Goal: Contribute content

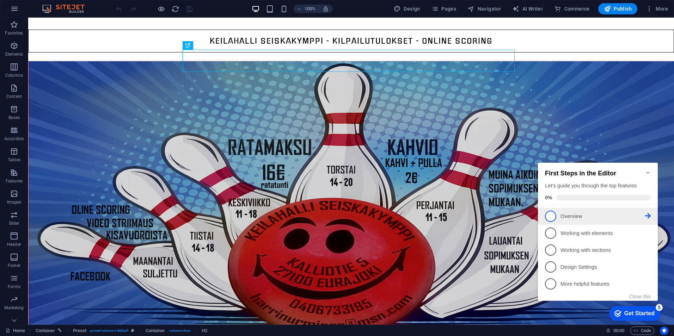
click at [549, 212] on span "1" at bounding box center [550, 216] width 11 height 11
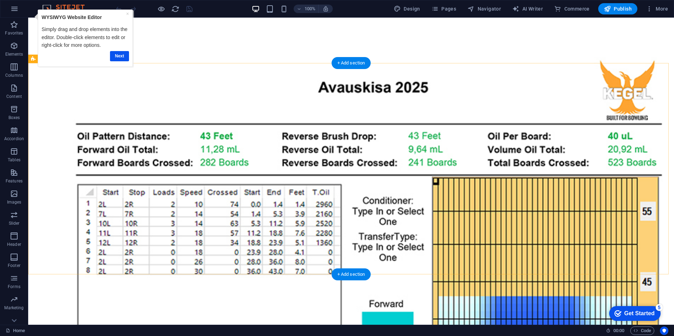
scroll to position [388, 0]
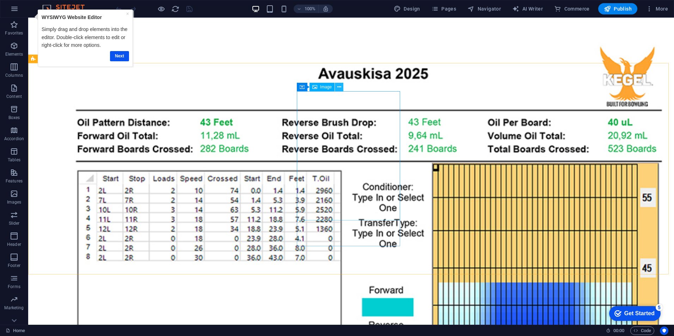
click at [338, 87] on icon at bounding box center [339, 87] width 4 height 7
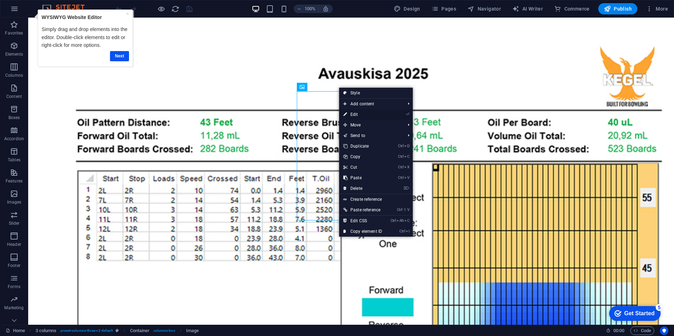
click at [350, 112] on link "⏎ Edit" at bounding box center [362, 114] width 47 height 11
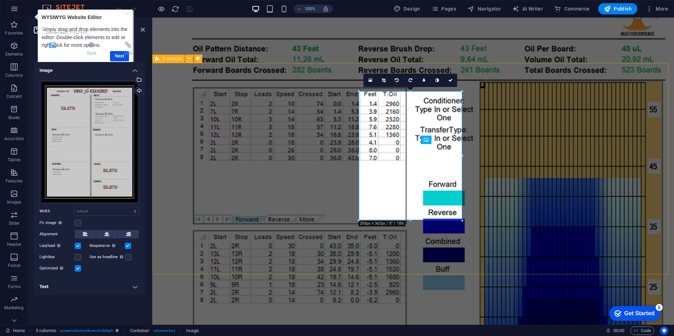
scroll to position [335, 0]
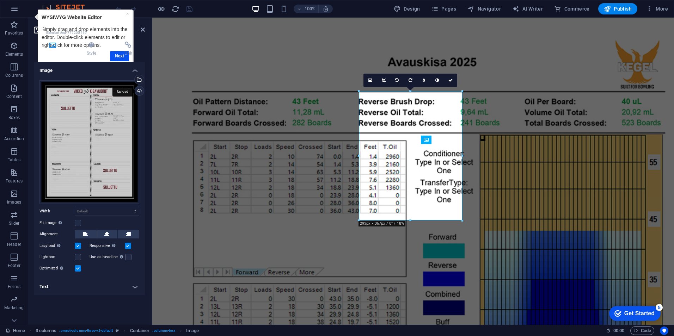
click at [137, 90] on div "Upload" at bounding box center [138, 91] width 11 height 11
click at [191, 8] on icon "save" at bounding box center [189, 9] width 8 height 8
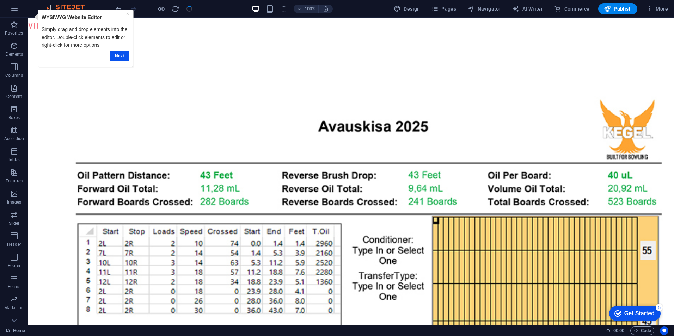
scroll to position [388, 0]
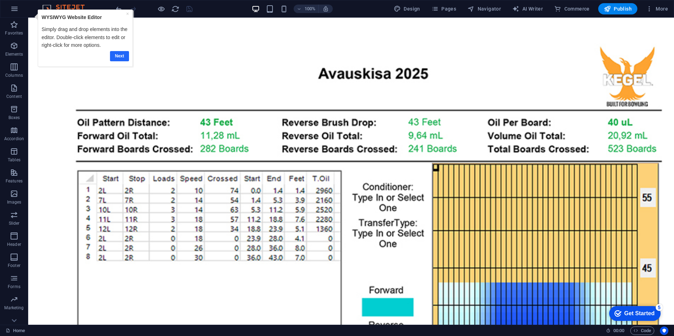
click at [123, 56] on link "Next" at bounding box center [119, 56] width 19 height 10
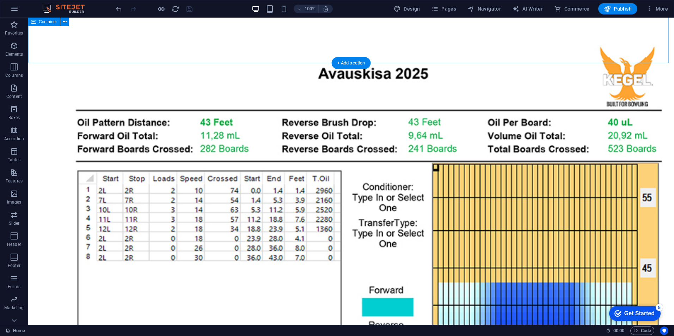
scroll to position [0, 0]
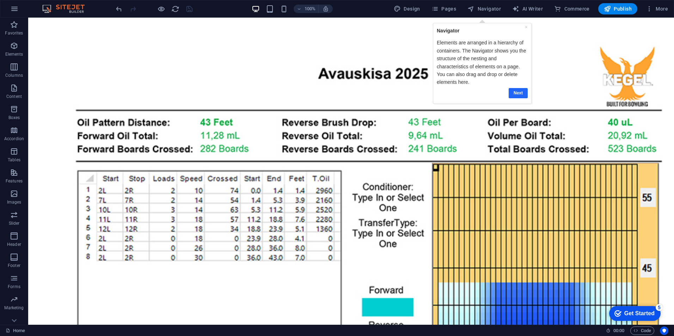
click at [519, 92] on link "Next" at bounding box center [517, 93] width 19 height 10
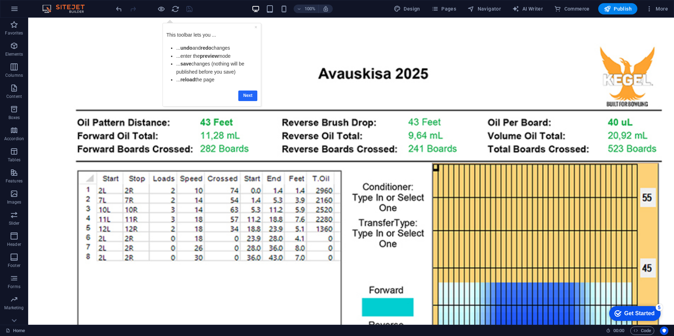
click at [247, 96] on link "Next" at bounding box center [247, 96] width 19 height 10
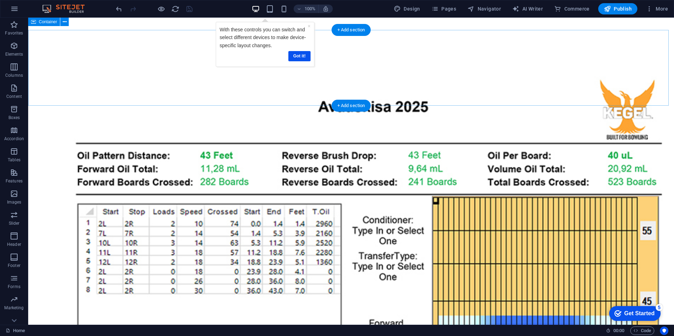
scroll to position [317, 0]
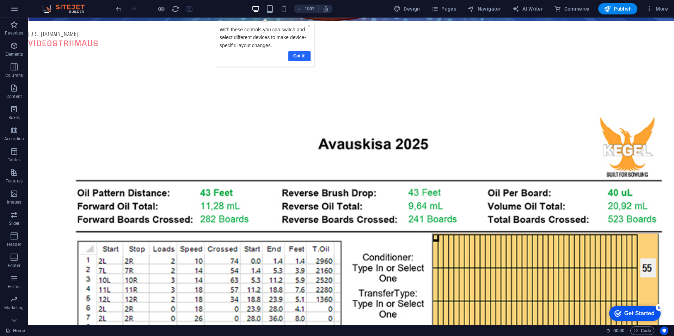
click at [299, 58] on link "Got it!" at bounding box center [299, 56] width 22 height 10
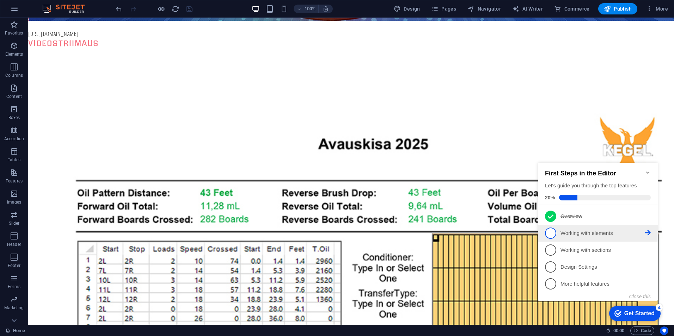
click at [549, 231] on span "2" at bounding box center [550, 233] width 11 height 11
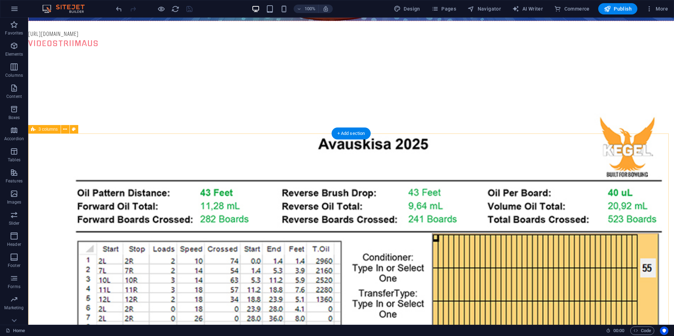
scroll to position [0, 0]
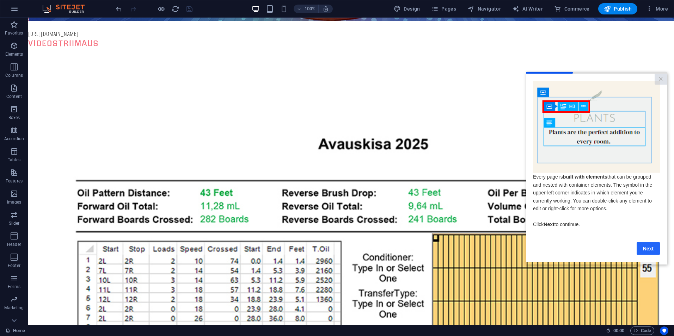
click at [653, 247] on link "Next" at bounding box center [648, 248] width 23 height 13
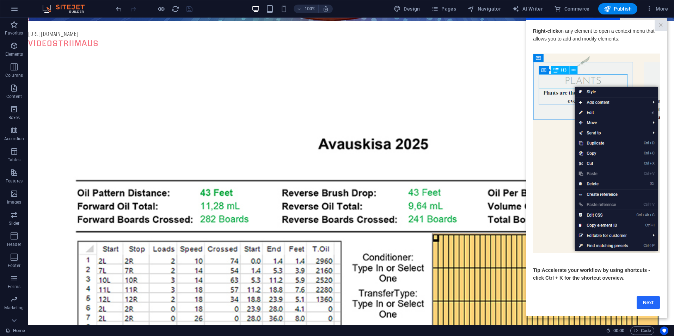
click at [646, 305] on link "Next" at bounding box center [648, 302] width 23 height 13
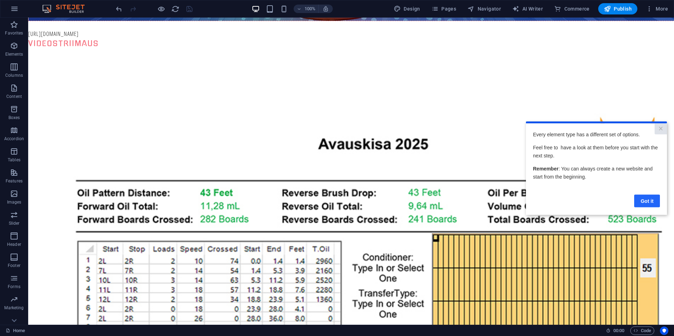
click at [645, 200] on link "Got it" at bounding box center [647, 201] width 26 height 13
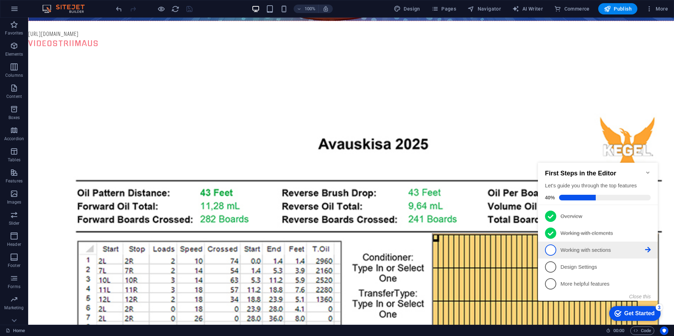
click at [551, 249] on span "3" at bounding box center [550, 250] width 11 height 11
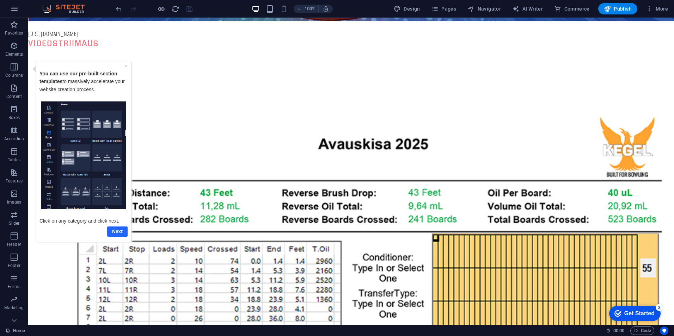
click at [114, 229] on link "Next" at bounding box center [117, 231] width 20 height 10
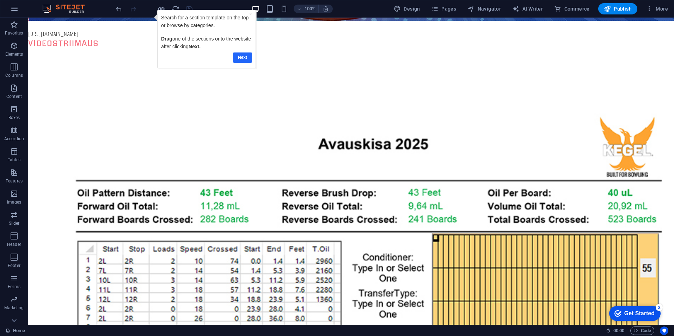
click at [243, 56] on link "Next" at bounding box center [242, 58] width 19 height 10
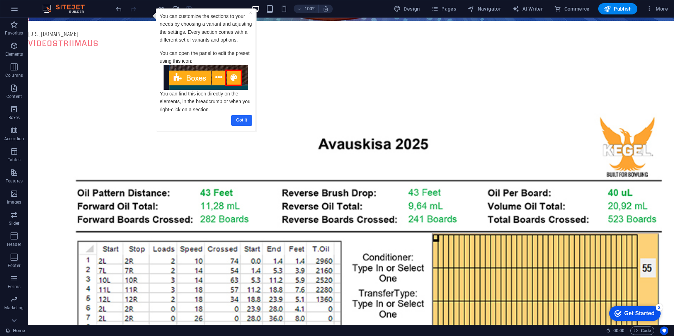
click at [239, 120] on link "Got it" at bounding box center [241, 120] width 21 height 10
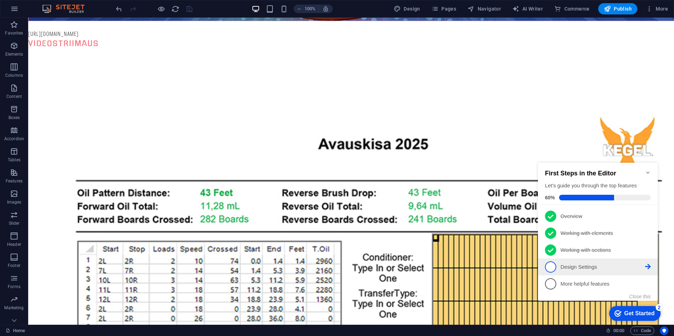
click at [551, 264] on span "4" at bounding box center [550, 267] width 11 height 11
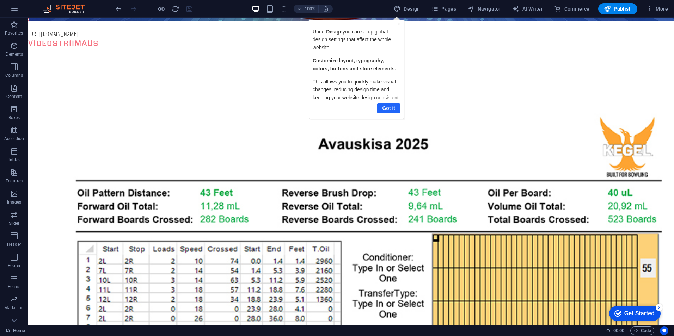
click at [382, 109] on link "Got it" at bounding box center [388, 108] width 23 height 10
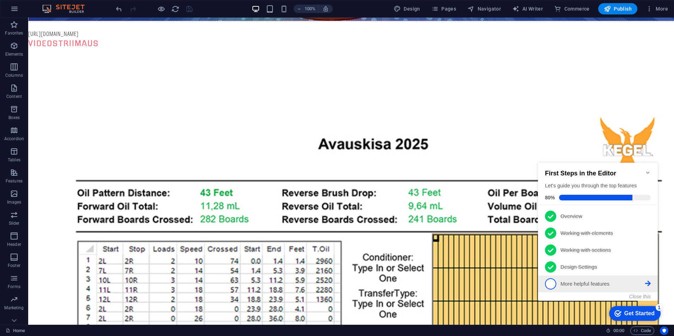
click at [548, 284] on span "5" at bounding box center [550, 284] width 11 height 11
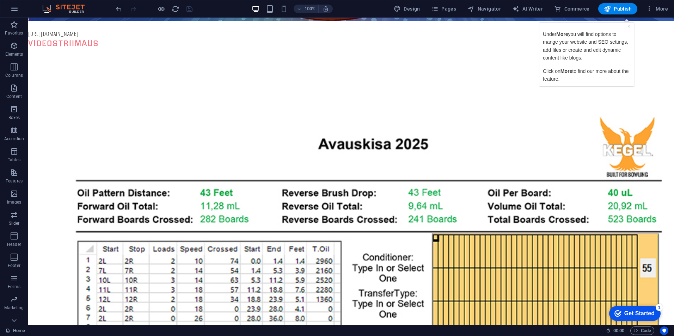
click at [625, 312] on div "Get Started" at bounding box center [639, 314] width 30 height 6
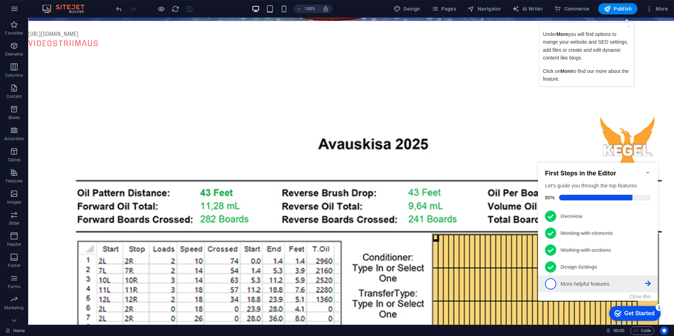
click at [546, 282] on span "5" at bounding box center [550, 284] width 11 height 11
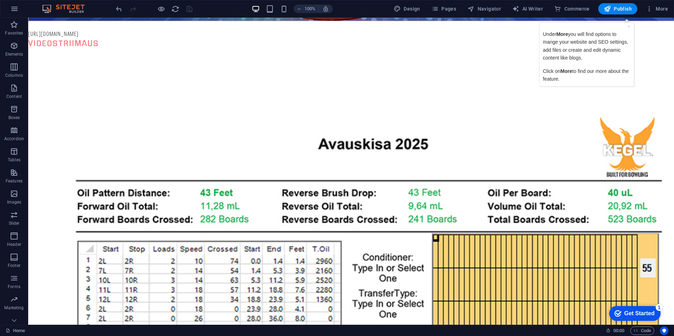
drag, startPoint x: 687, startPoint y: 462, endPoint x: 619, endPoint y: 312, distance: 165.3
click at [619, 312] on icon "Get Started 1 items remaining, 80% complete" at bounding box center [617, 314] width 7 height 6
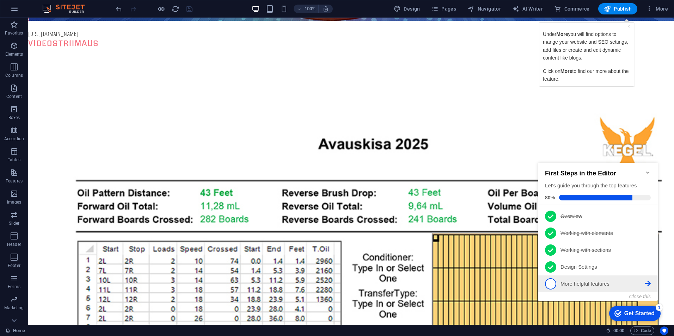
click at [635, 282] on p "More helpful features - incomplete" at bounding box center [603, 284] width 85 height 7
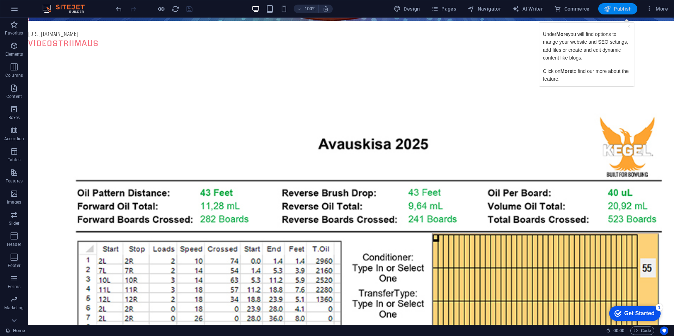
click at [624, 10] on span "Publish" at bounding box center [618, 8] width 28 height 7
